Goal: Information Seeking & Learning: Check status

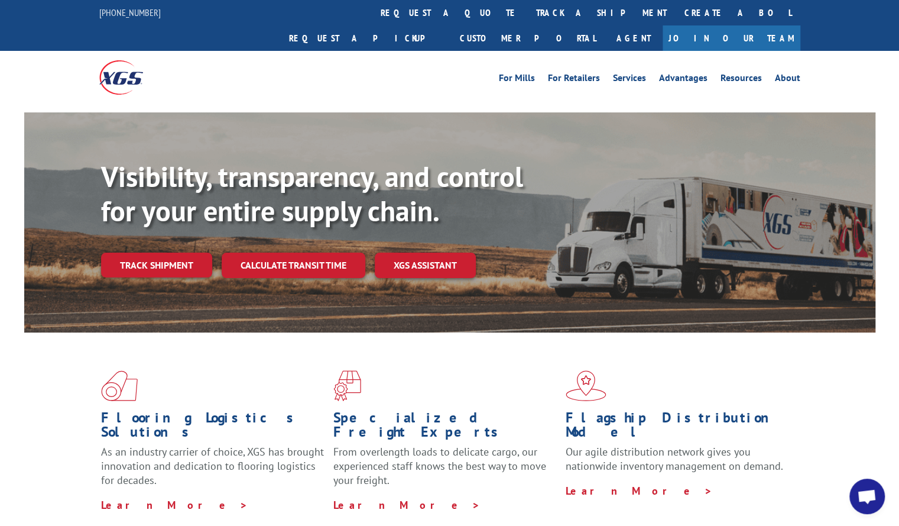
scroll to position [273, 0]
click at [164, 252] on link "Track shipment" at bounding box center [156, 264] width 111 height 25
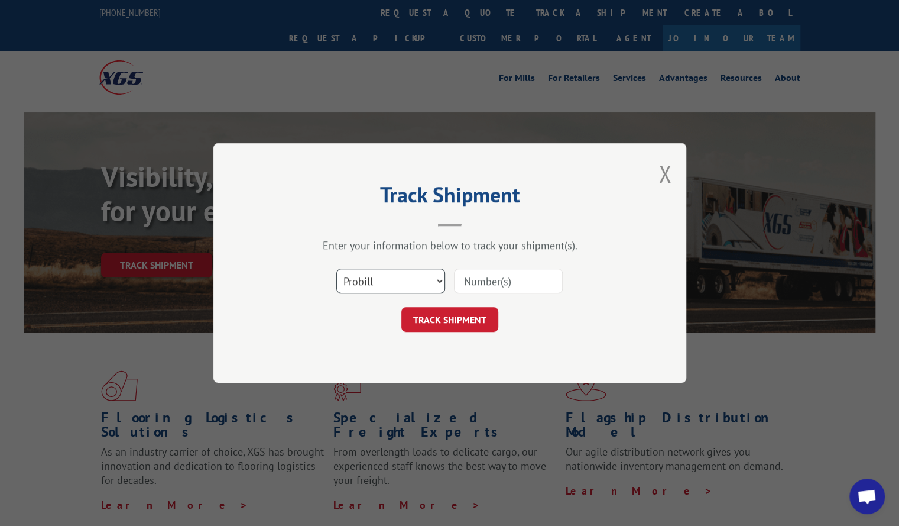
click at [434, 281] on select "Select category... Probill BOL PO" at bounding box center [390, 280] width 109 height 25
select select "bol"
click at [336, 268] on select "Select category... Probill BOL PO" at bounding box center [390, 280] width 109 height 25
click at [473, 280] on input at bounding box center [508, 280] width 109 height 25
type input "0"
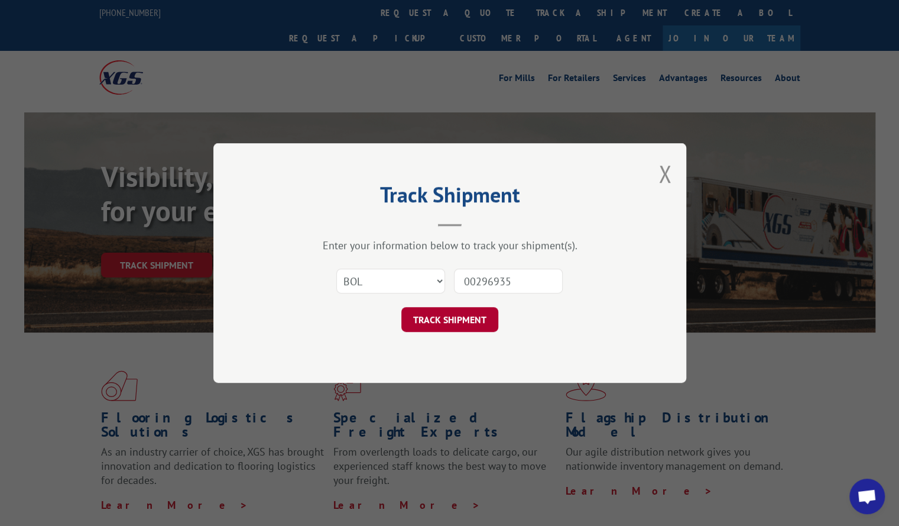
type input "00296935"
click at [436, 323] on button "TRACK SHIPMENT" at bounding box center [449, 319] width 97 height 25
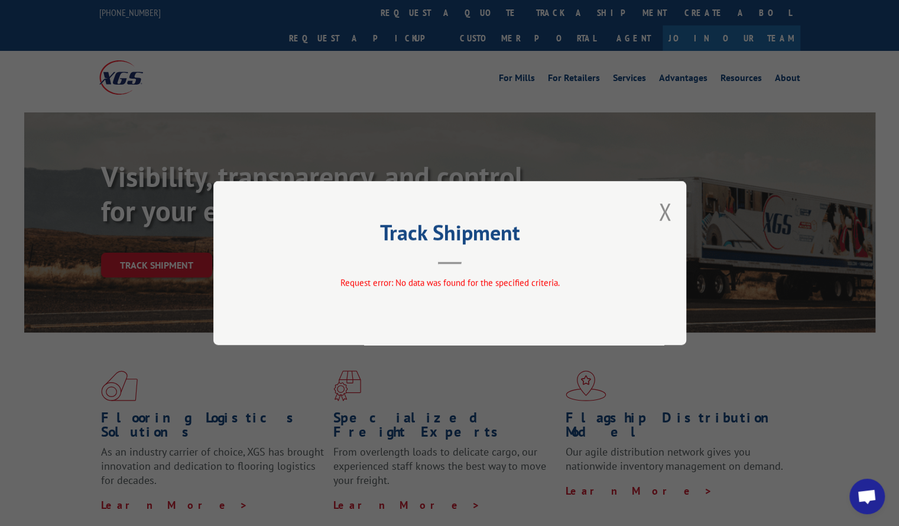
click at [658, 211] on div "Track Shipment Request error: No data was found for the specified criteria." at bounding box center [449, 263] width 473 height 164
click at [665, 213] on button "Close modal" at bounding box center [665, 211] width 13 height 31
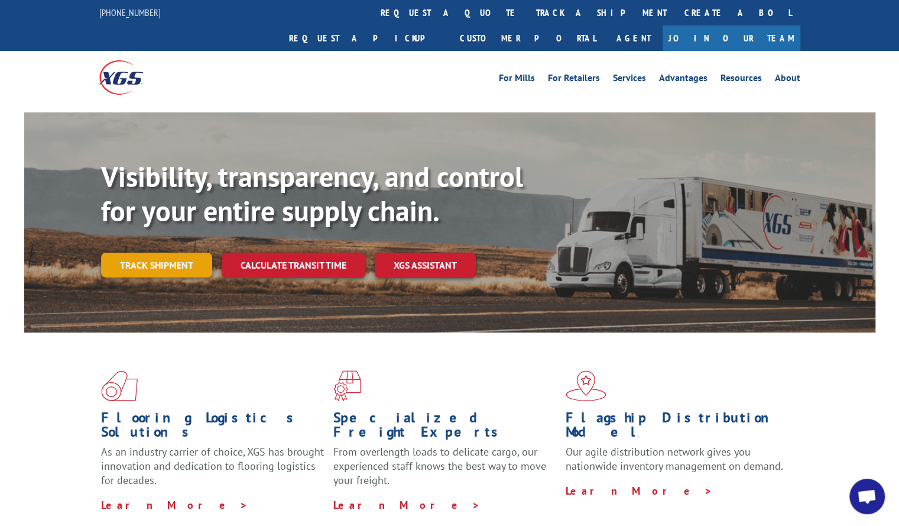
click at [173, 252] on link "Track shipment" at bounding box center [156, 264] width 111 height 25
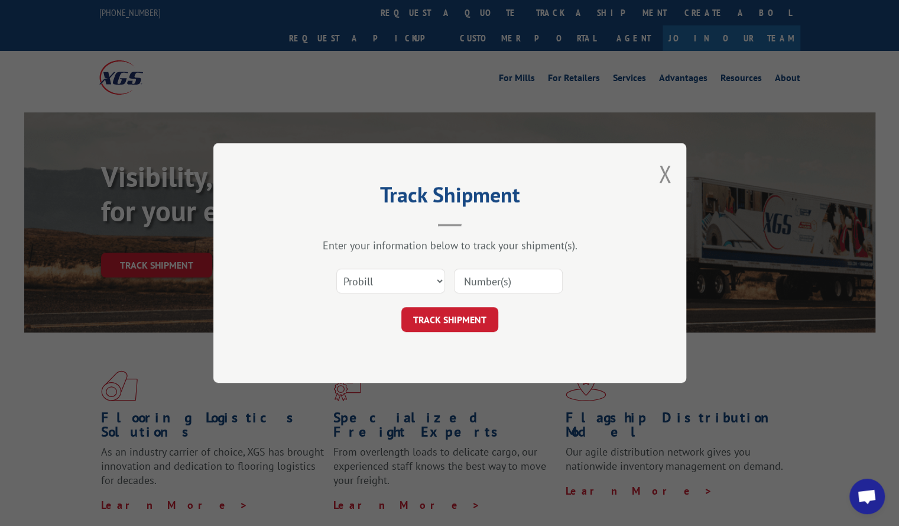
click at [486, 279] on input at bounding box center [508, 280] width 109 height 25
type input "132078"
click at [427, 331] on button "TRACK SHIPMENT" at bounding box center [449, 319] width 97 height 25
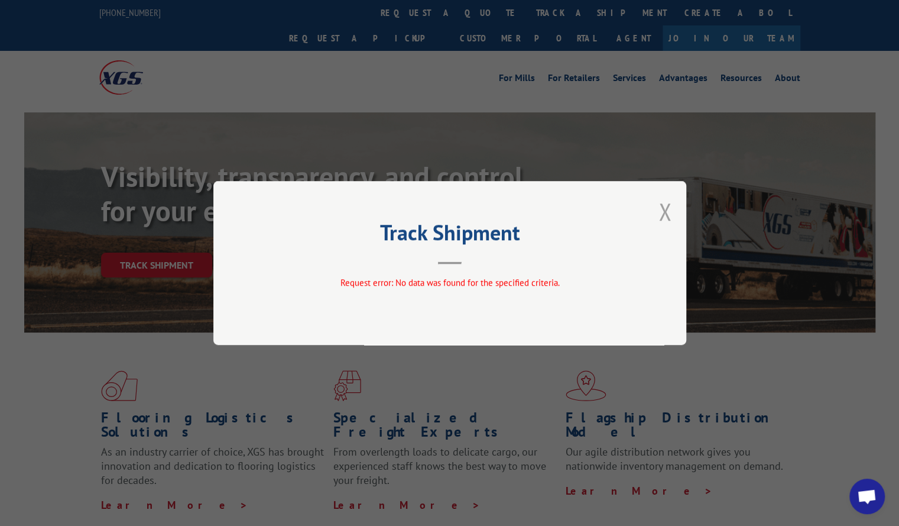
click at [661, 215] on button "Close modal" at bounding box center [665, 211] width 13 height 31
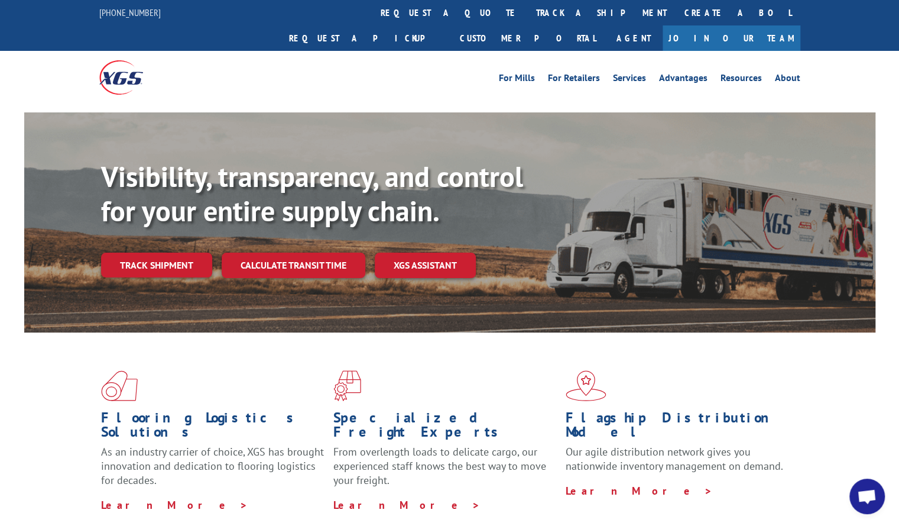
scroll to position [273, 0]
